Goal: Submit feedback/report problem

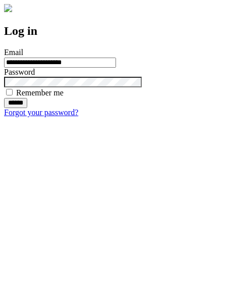
type input "**********"
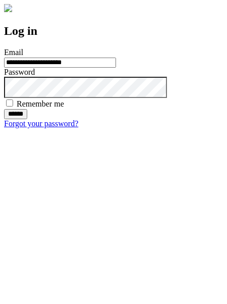
click at [27, 119] on input "******" at bounding box center [15, 114] width 23 height 10
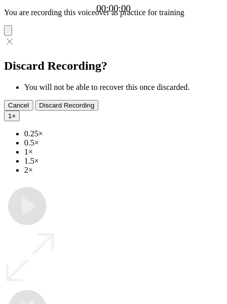
type input "**********"
